Goal: Navigation & Orientation: Find specific page/section

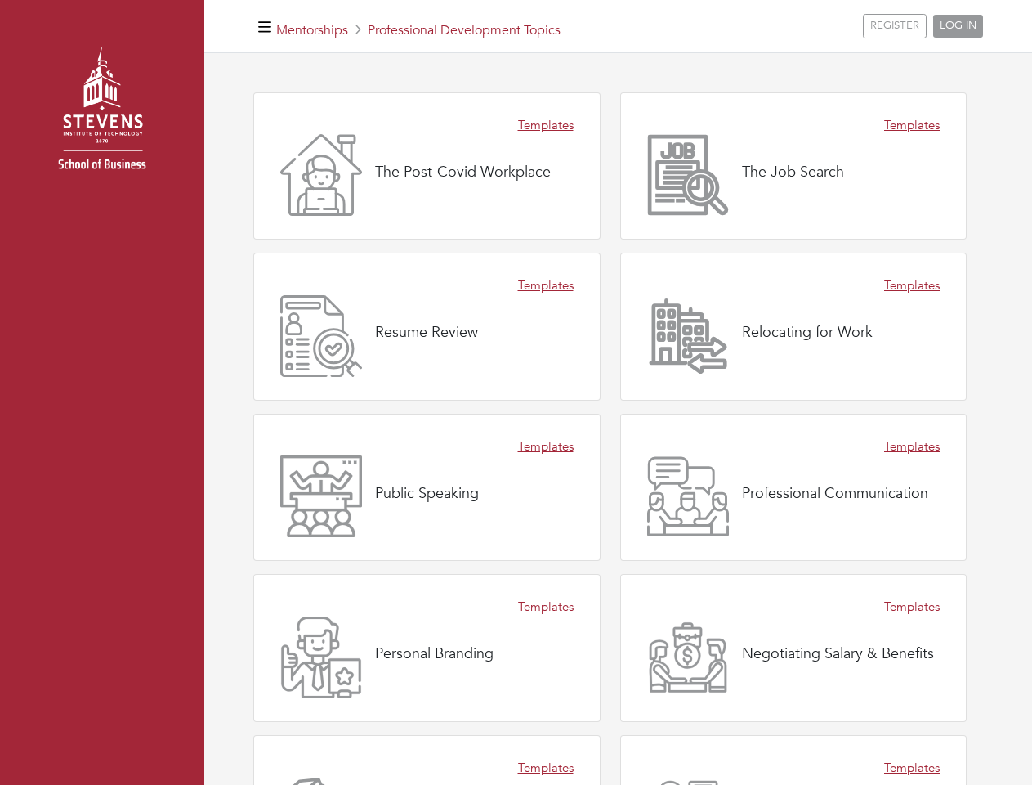
click at [516, 392] on div "Templates Resume Review" at bounding box center [426, 327] width 347 height 148
click at [265, 26] on icon "button" at bounding box center [264, 28] width 13 height 16
